Goal: Task Accomplishment & Management: Manage account settings

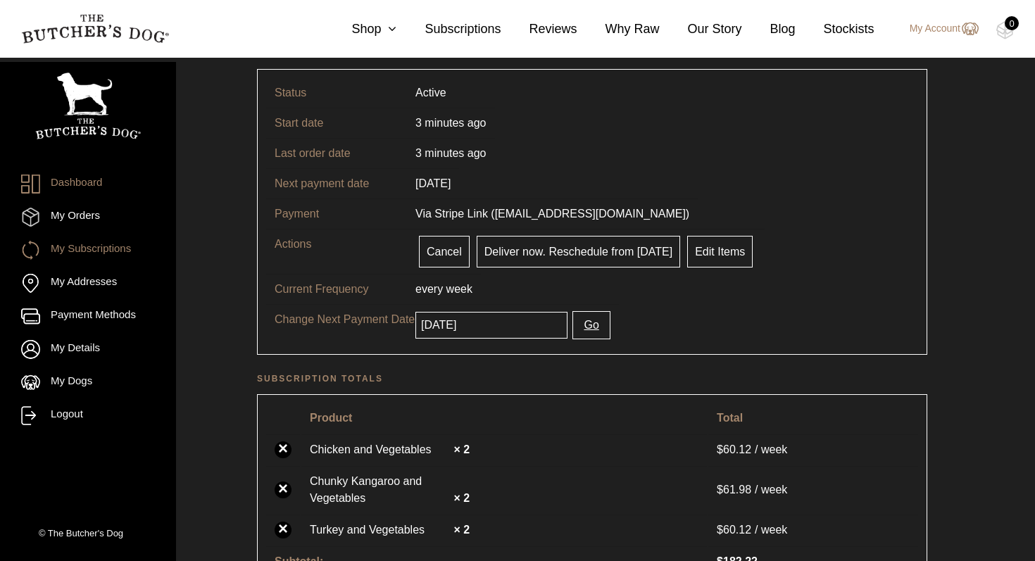
click at [98, 184] on link "Dashboard" at bounding box center [88, 184] width 134 height 19
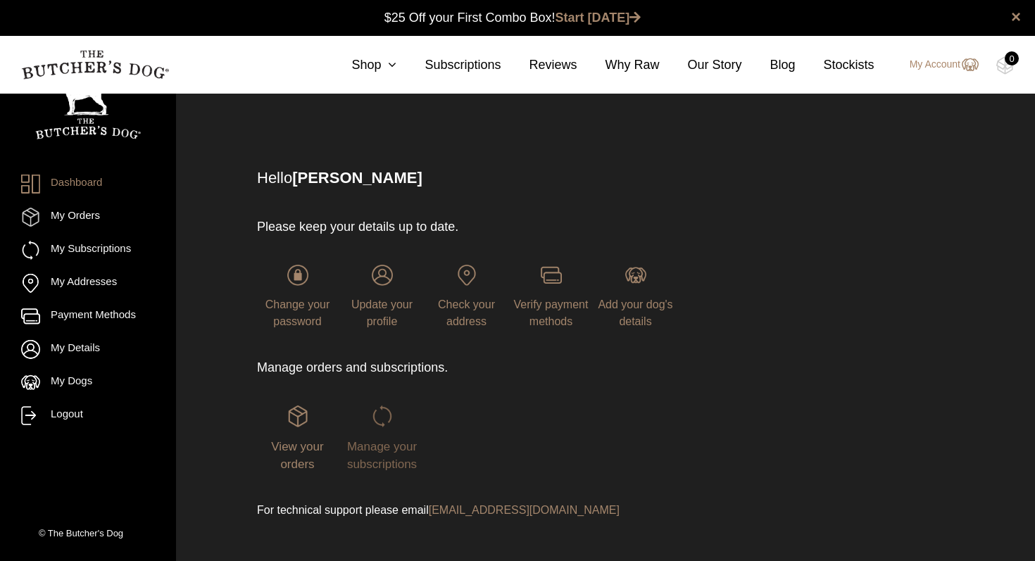
click at [375, 418] on img at bounding box center [382, 416] width 21 height 21
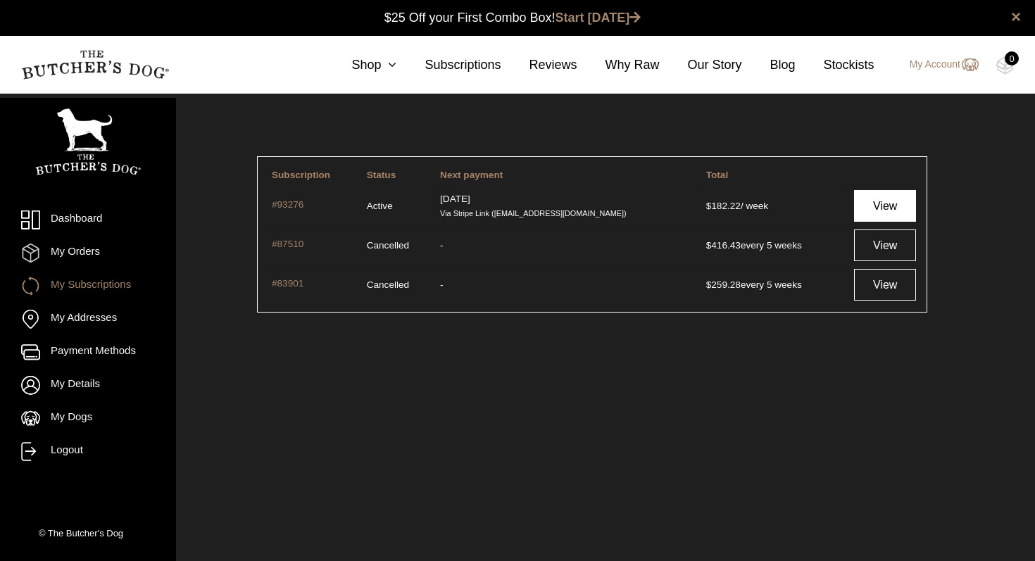
click at [874, 209] on link "View" at bounding box center [885, 206] width 62 height 32
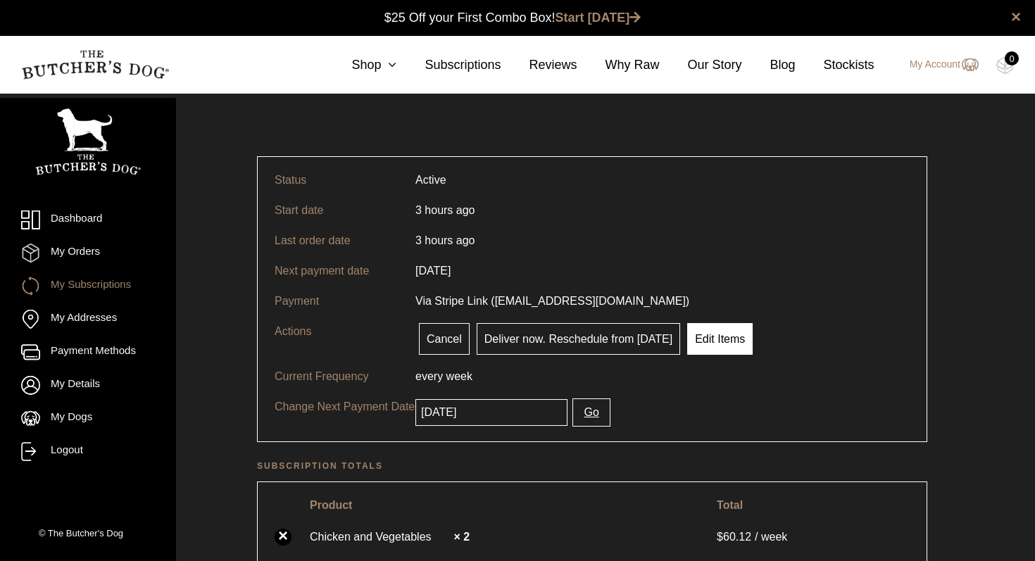
click at [722, 345] on link "Edit Items" at bounding box center [719, 339] width 65 height 32
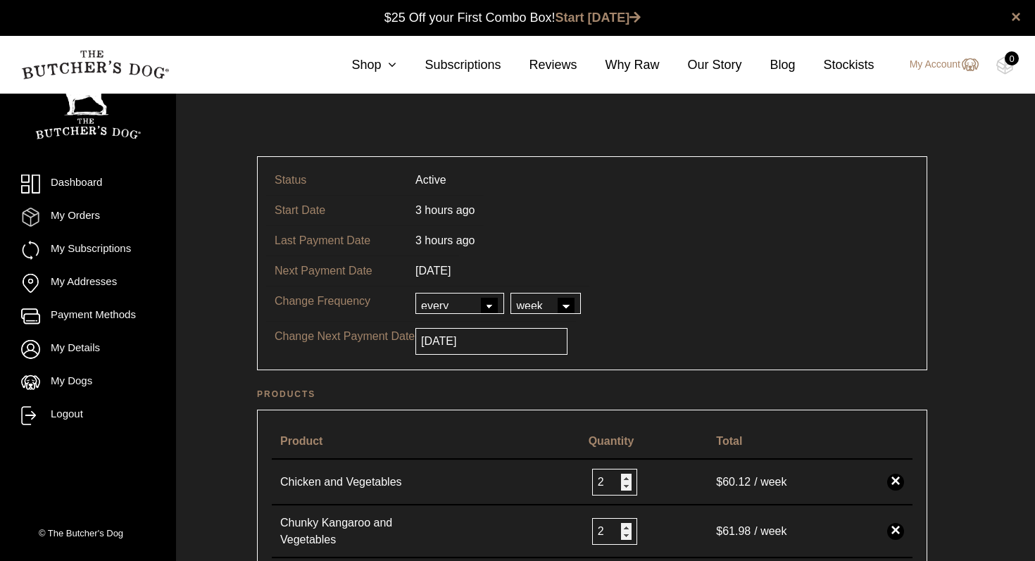
scroll to position [1, 0]
click at [569, 306] on select "day week month year" at bounding box center [546, 302] width 70 height 21
click at [487, 308] on select "every every 2nd every 3rd every 4th every 5th every 6th" at bounding box center [459, 302] width 89 height 21
select select "5"
click at [415, 292] on select "every every 2nd every 3rd every 4th every 5th every 6th" at bounding box center [459, 302] width 89 height 21
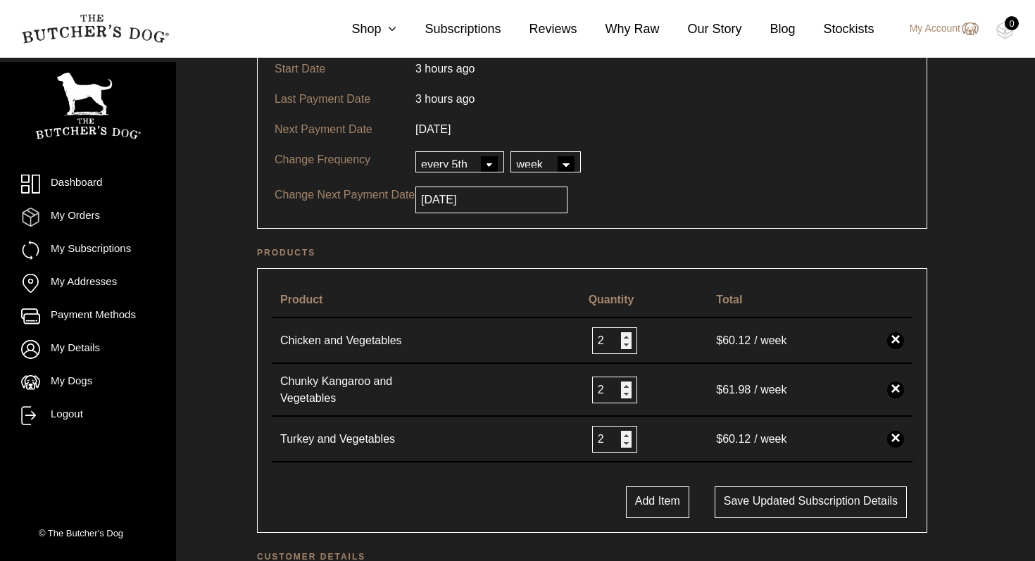
scroll to position [170, 0]
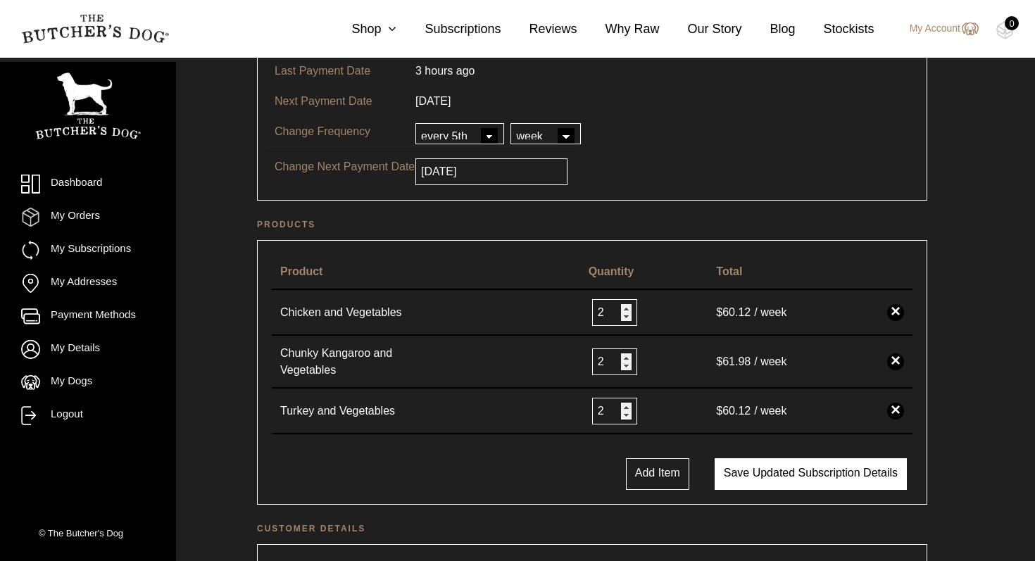
click at [821, 475] on button "Save updated subscription details" at bounding box center [811, 474] width 192 height 32
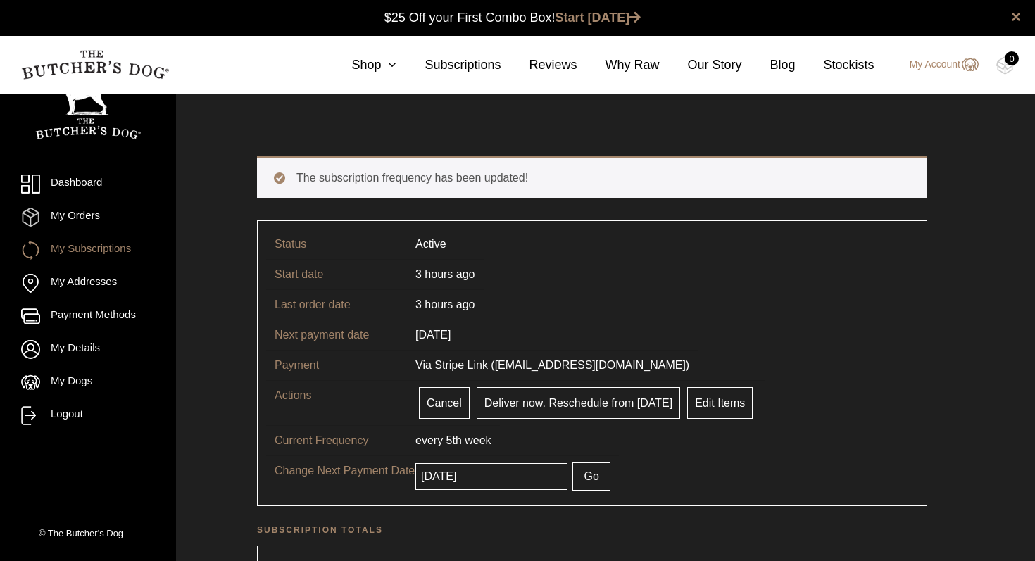
scroll to position [1, 0]
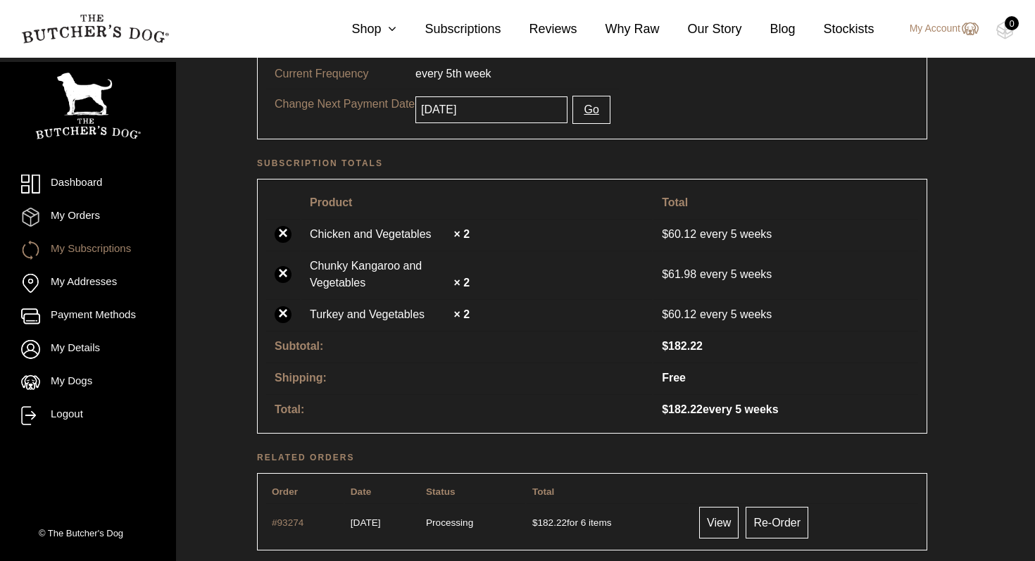
scroll to position [395, 0]
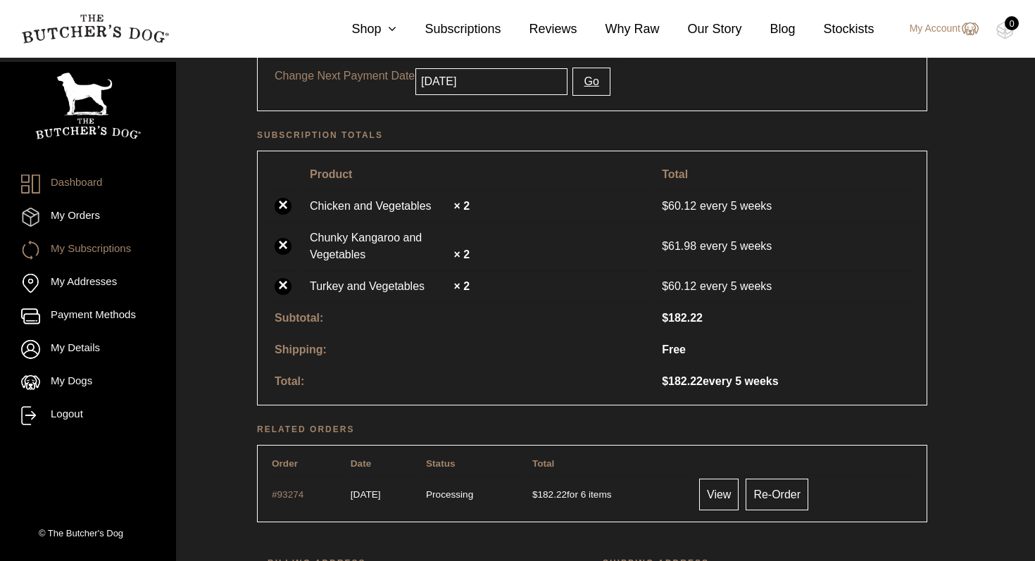
click at [85, 183] on link "Dashboard" at bounding box center [88, 184] width 134 height 19
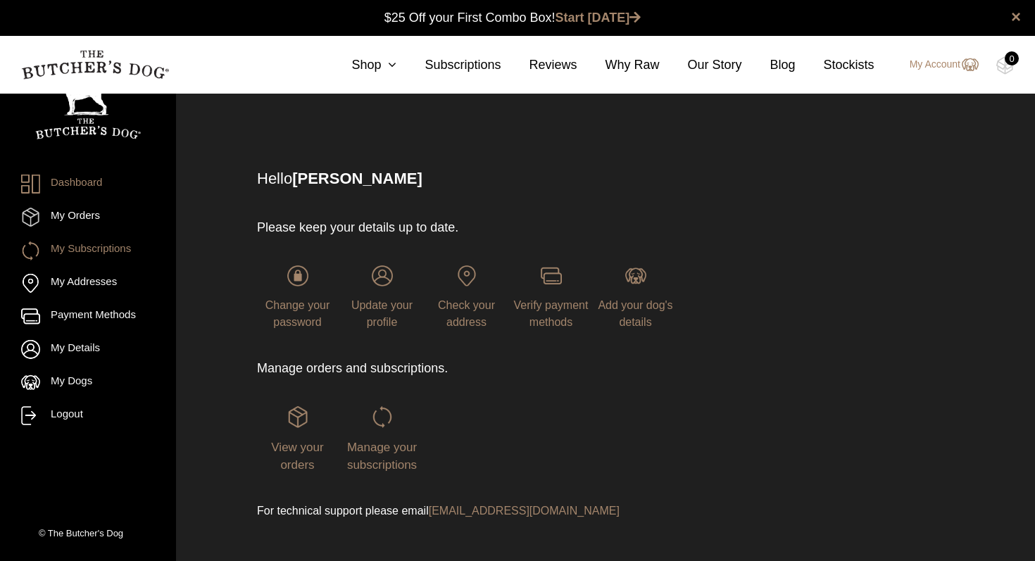
scroll to position [1, 0]
click at [94, 260] on link "My Subscriptions" at bounding box center [88, 250] width 134 height 19
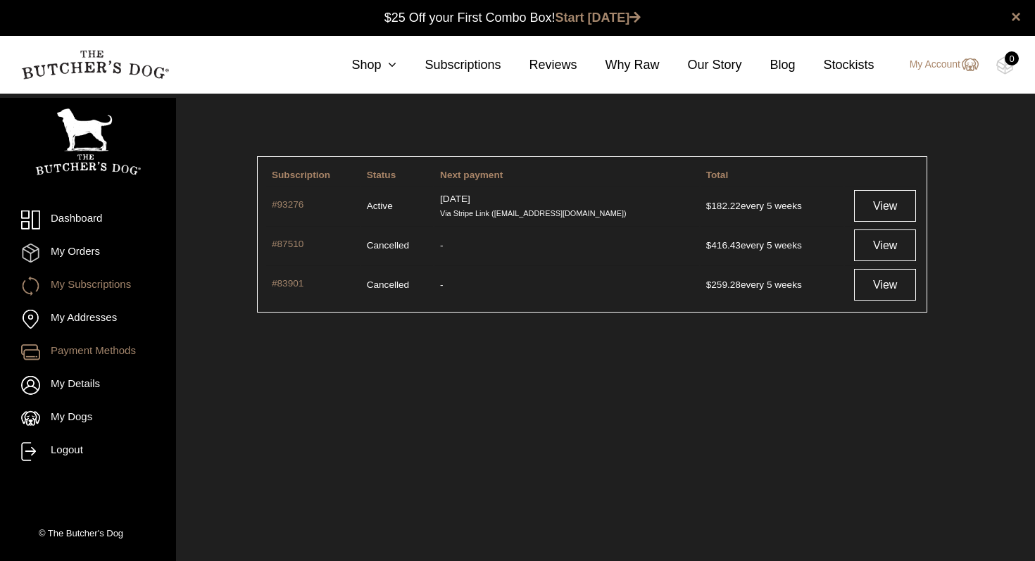
click at [125, 346] on link "Payment Methods" at bounding box center [88, 352] width 134 height 19
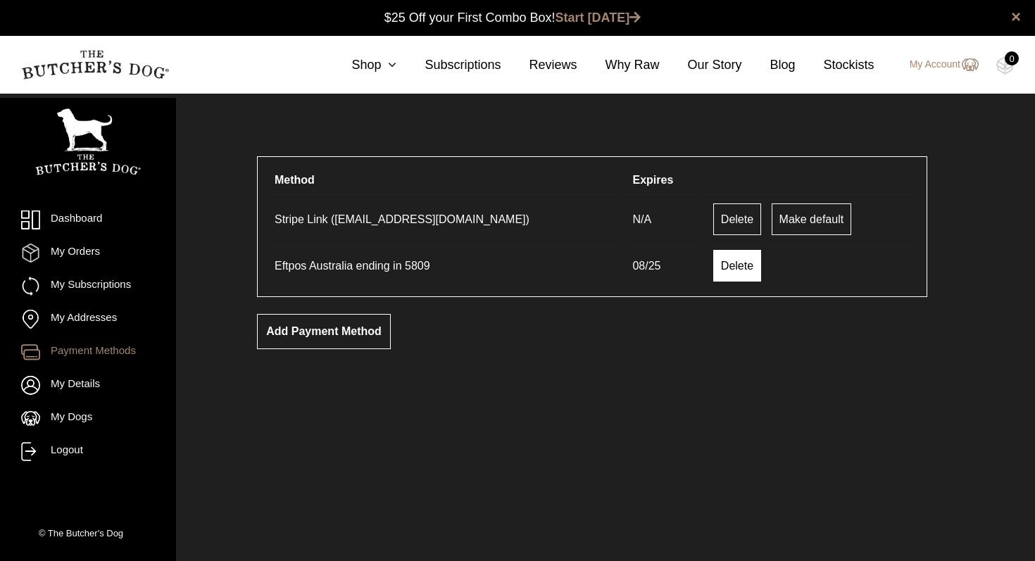
click at [713, 270] on link "Delete" at bounding box center [737, 266] width 48 height 32
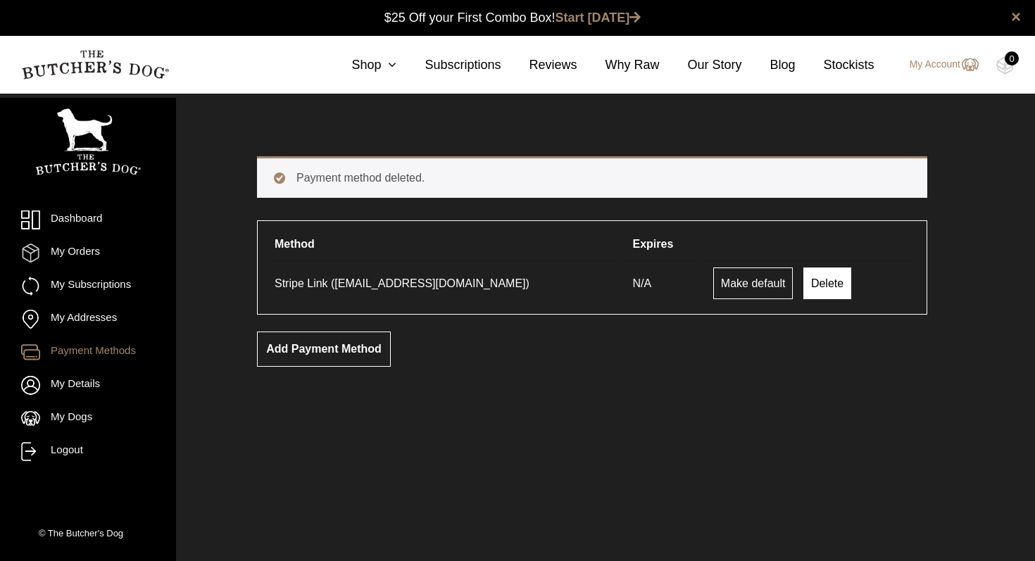
click at [808, 284] on link "Delete" at bounding box center [827, 284] width 48 height 32
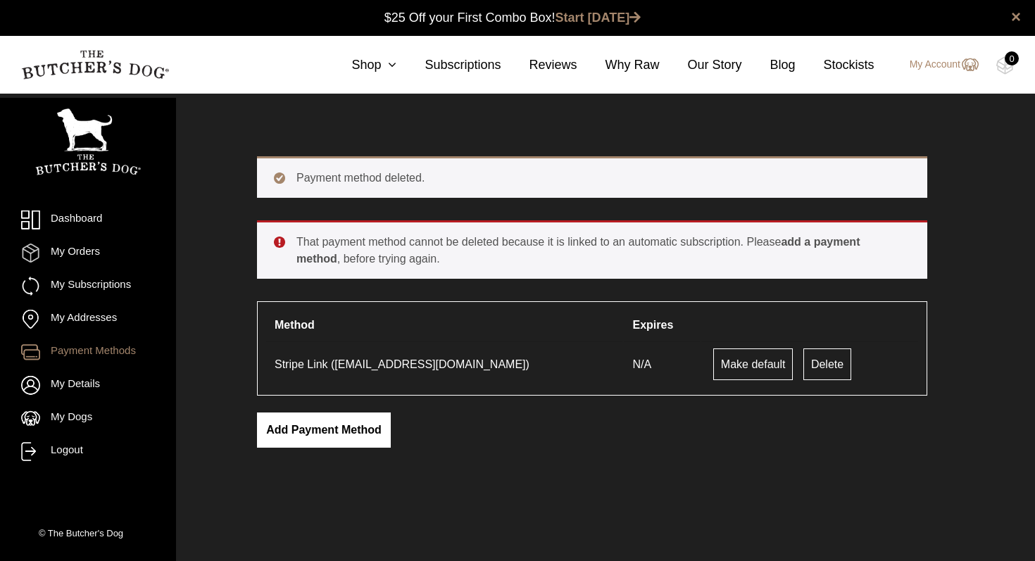
click at [339, 437] on link "Add payment method" at bounding box center [324, 430] width 134 height 35
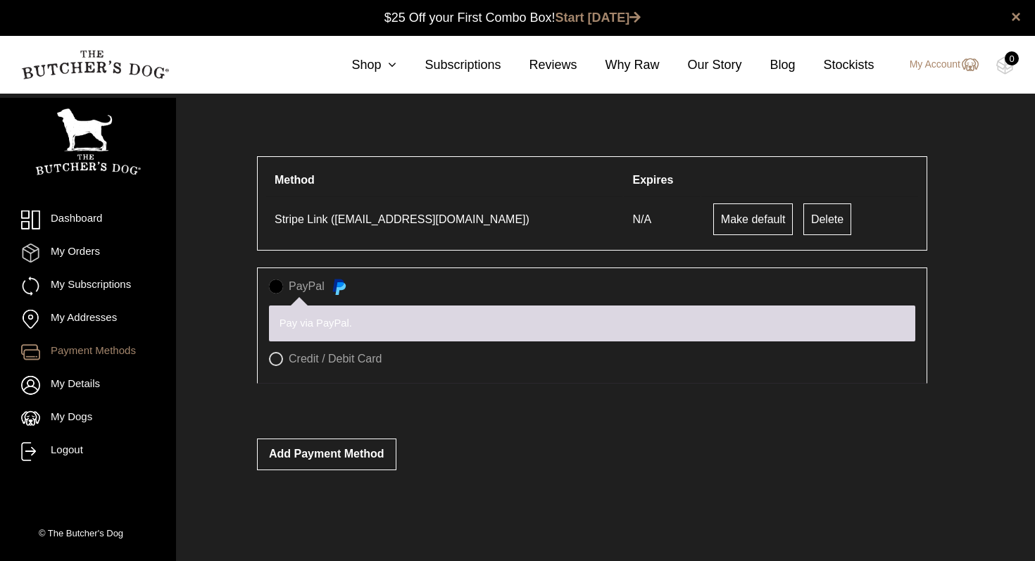
click at [277, 358] on label "Credit / Debit Card" at bounding box center [592, 359] width 646 height 14
radio input "true"
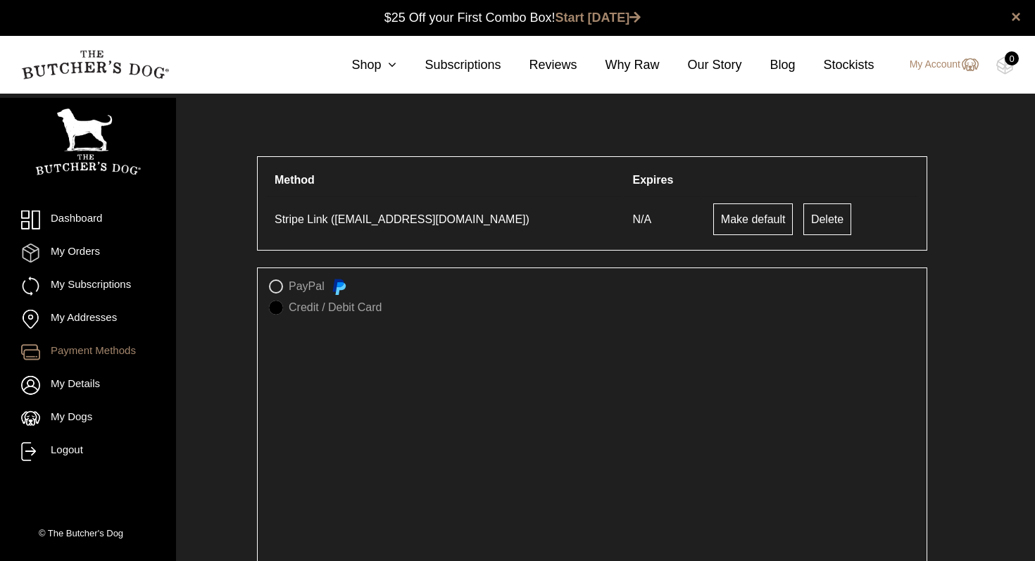
click at [978, 465] on div "Method Expires Stripe Link (sarahvrobinson@gmail.com) N/A Make default Delete P…" at bounding box center [592, 419] width 811 height 597
click at [967, 441] on div "Method Expires Stripe Link (sarahvrobinson@gmail.com) N/A Make default Delete P…" at bounding box center [592, 419] width 811 height 597
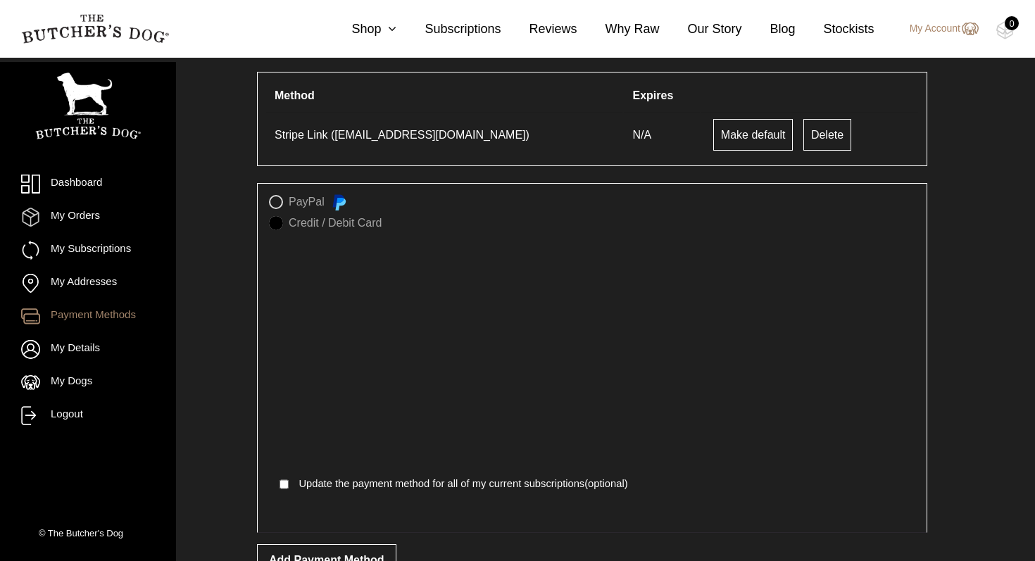
scroll to position [113, 0]
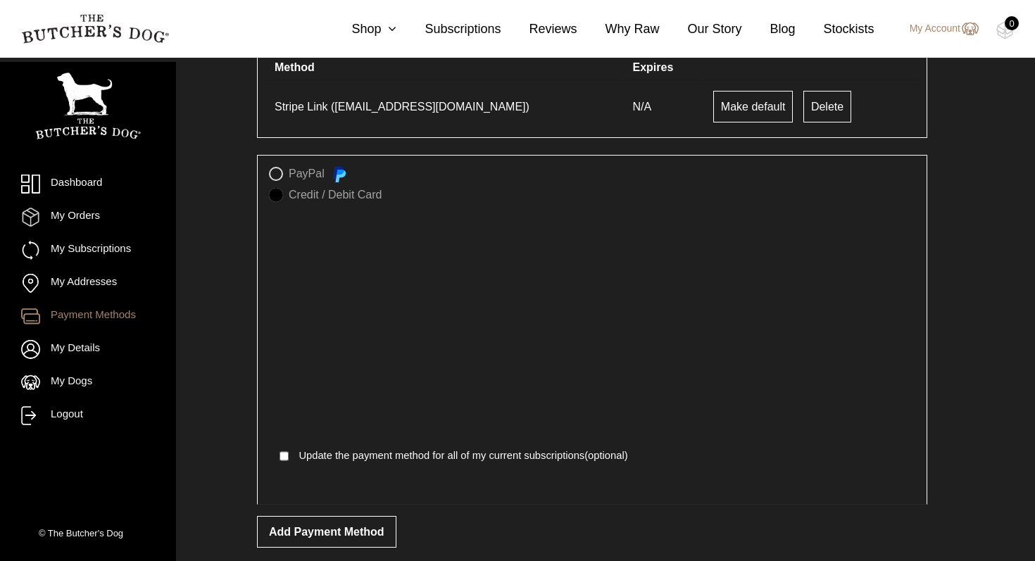
click at [287, 458] on input "Update the payment method for all of my current subscriptions (optional)" at bounding box center [284, 456] width 9 height 20
checkbox input "true"
click at [337, 535] on button "Add payment method" at bounding box center [326, 532] width 139 height 32
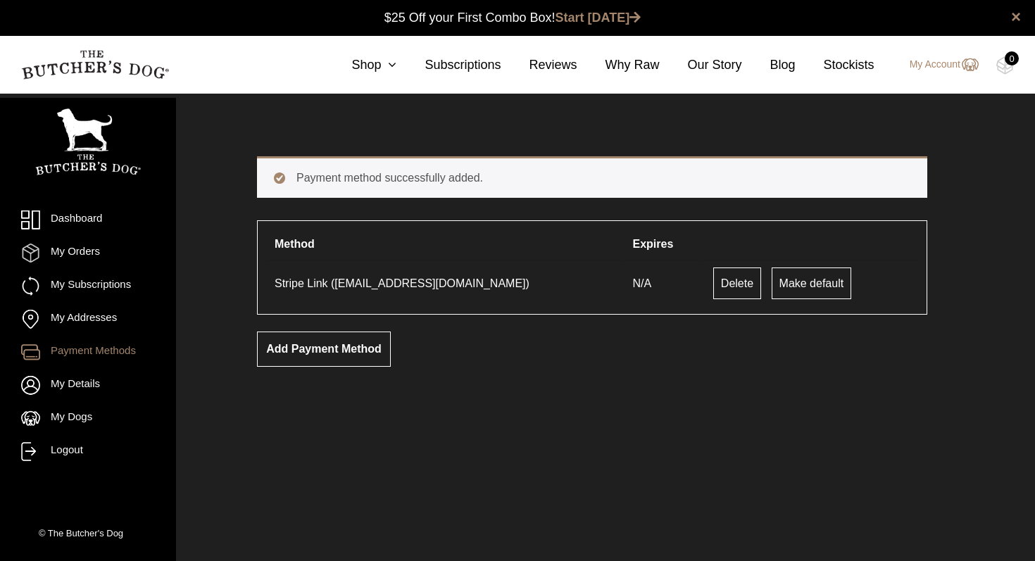
click at [310, 284] on td "Stripe Link ([EMAIL_ADDRESS][DOMAIN_NAME])" at bounding box center [444, 283] width 356 height 45
